Goal: Task Accomplishment & Management: Use online tool/utility

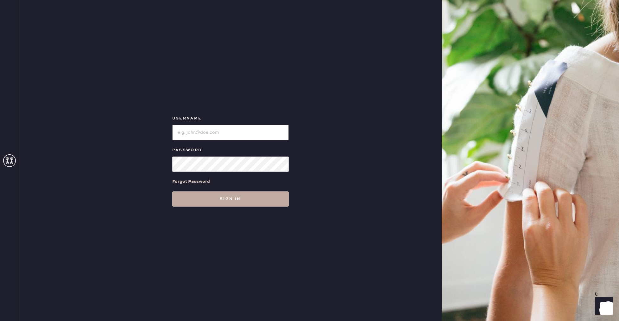
type input "reformationbethesdarow"
click at [237, 198] on button "Sign in" at bounding box center [230, 198] width 117 height 15
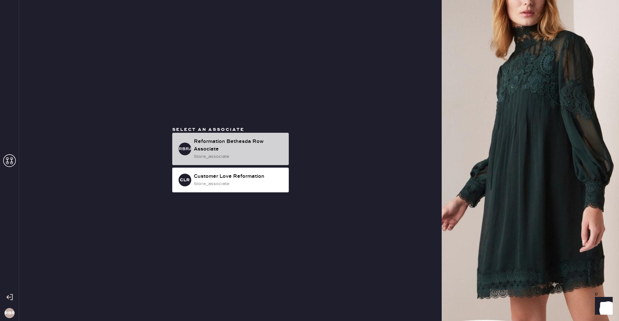
click at [264, 145] on div "Reformation Bethesda Row Associate" at bounding box center [239, 145] width 90 height 15
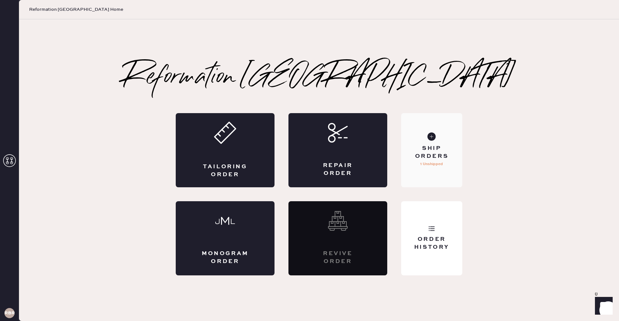
click at [428, 167] on p "1 Unshipped" at bounding box center [431, 164] width 23 height 8
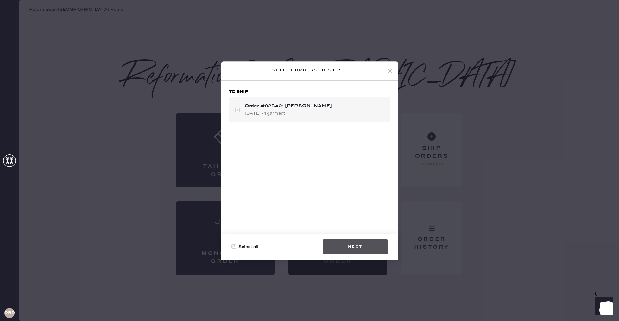
click at [363, 252] on button "Next" at bounding box center [355, 246] width 65 height 15
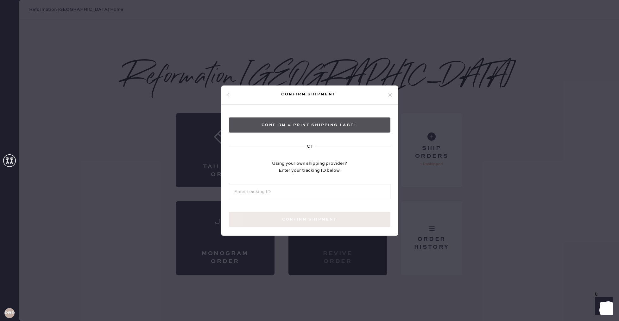
click at [329, 126] on button "Confirm & Print shipping label" at bounding box center [310, 124] width 162 height 15
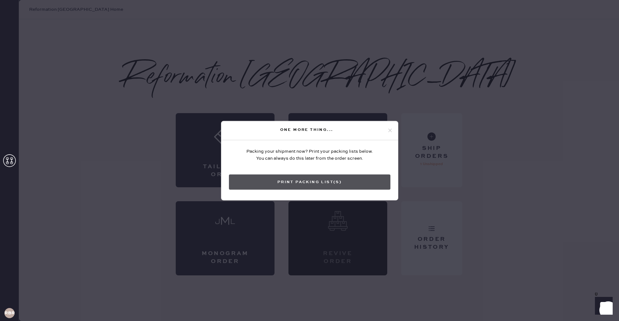
click at [303, 181] on button "Print Packing List(s)" at bounding box center [310, 181] width 162 height 15
